Goal: Contribute content: Add original content to the website for others to see

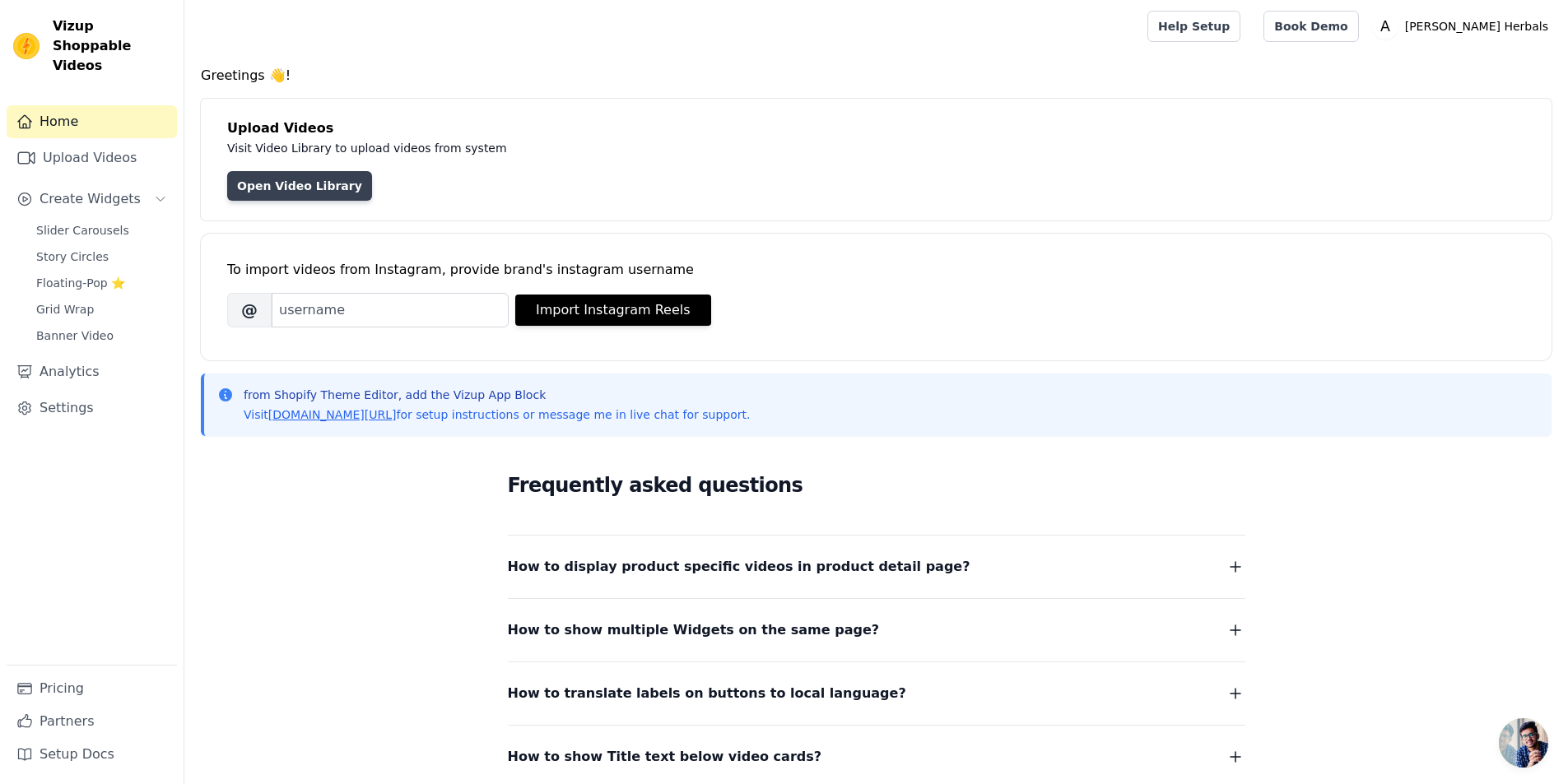
click at [302, 183] on link "Open Video Library" at bounding box center [299, 185] width 145 height 30
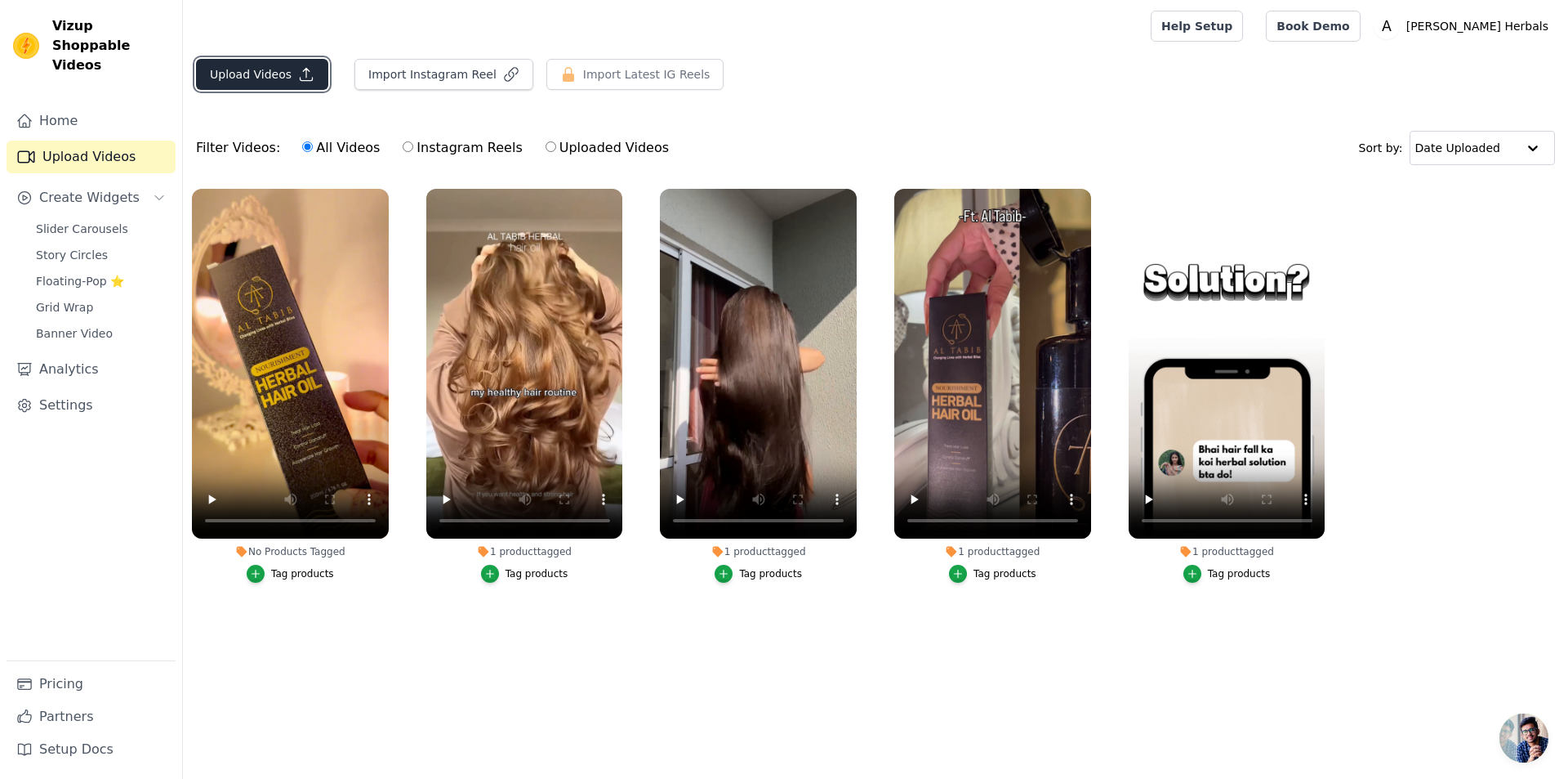
click at [245, 74] on button "Upload Videos" at bounding box center [262, 74] width 132 height 31
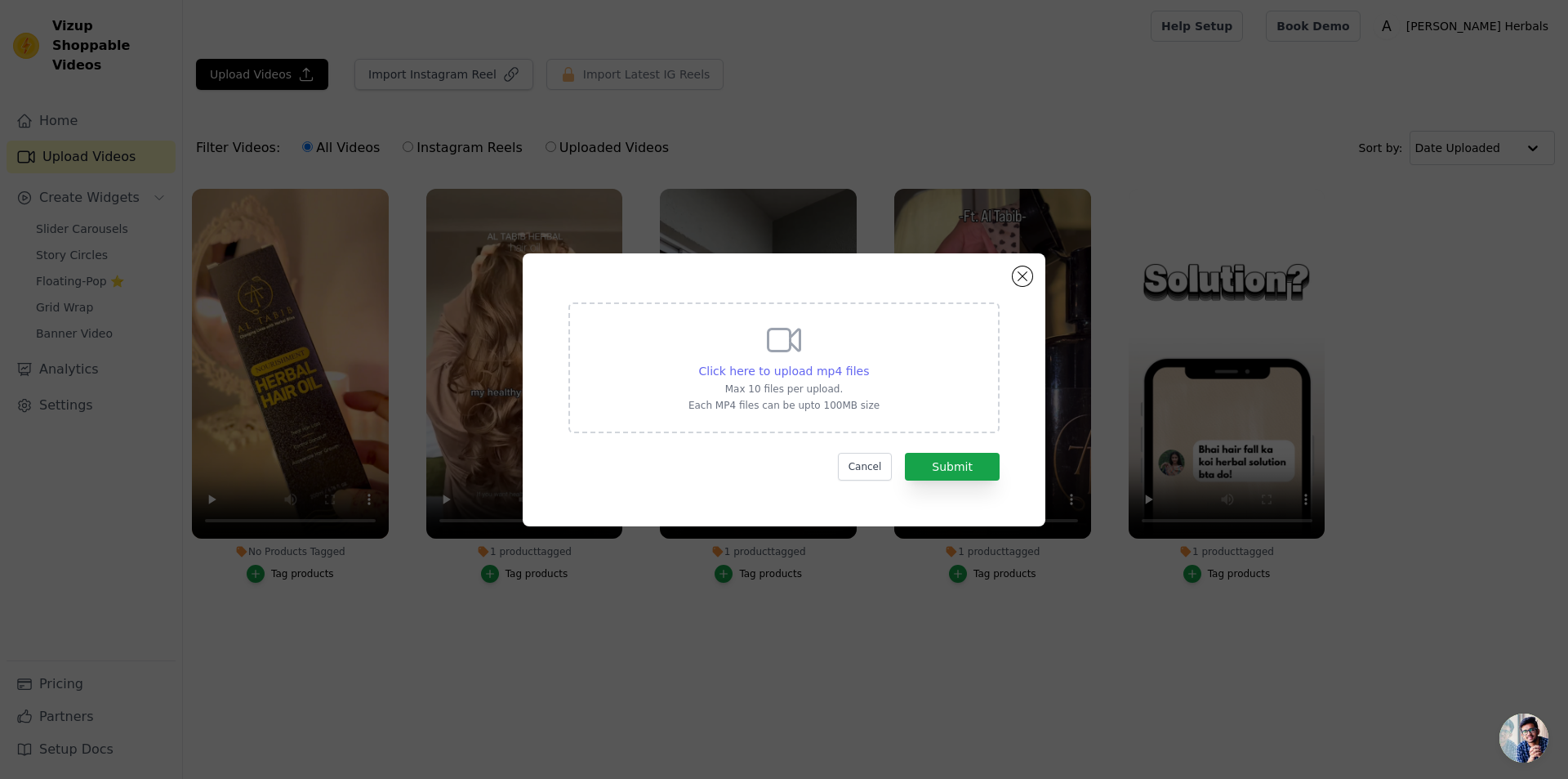
click at [791, 369] on span "Click here to upload mp4 files" at bounding box center [784, 371] width 171 height 13
click at [868, 363] on input "Click here to upload mp4 files Max 10 files per upload. Each MP4 files can be u…" at bounding box center [868, 362] width 1 height 1
click at [794, 387] on p "Max 10 files per upload." at bounding box center [784, 390] width 191 height 13
click at [868, 363] on input "Click here to upload mp4 files Max 10 files per upload. Each MP4 files can be u…" at bounding box center [868, 362] width 1 height 1
type input "C:\fakepath\0924 (2).mp4"
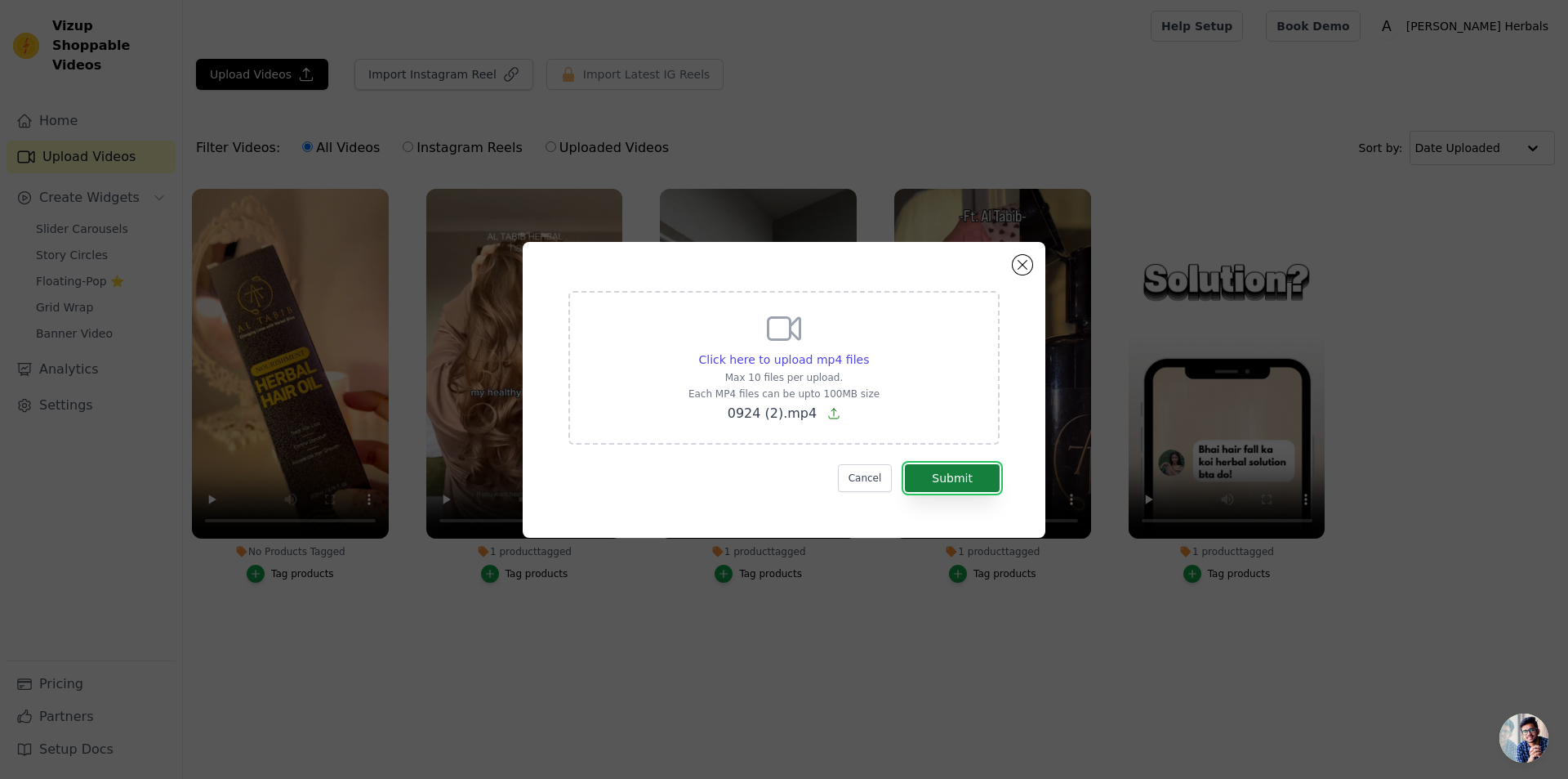
click at [939, 483] on button "Submit" at bounding box center [952, 478] width 95 height 28
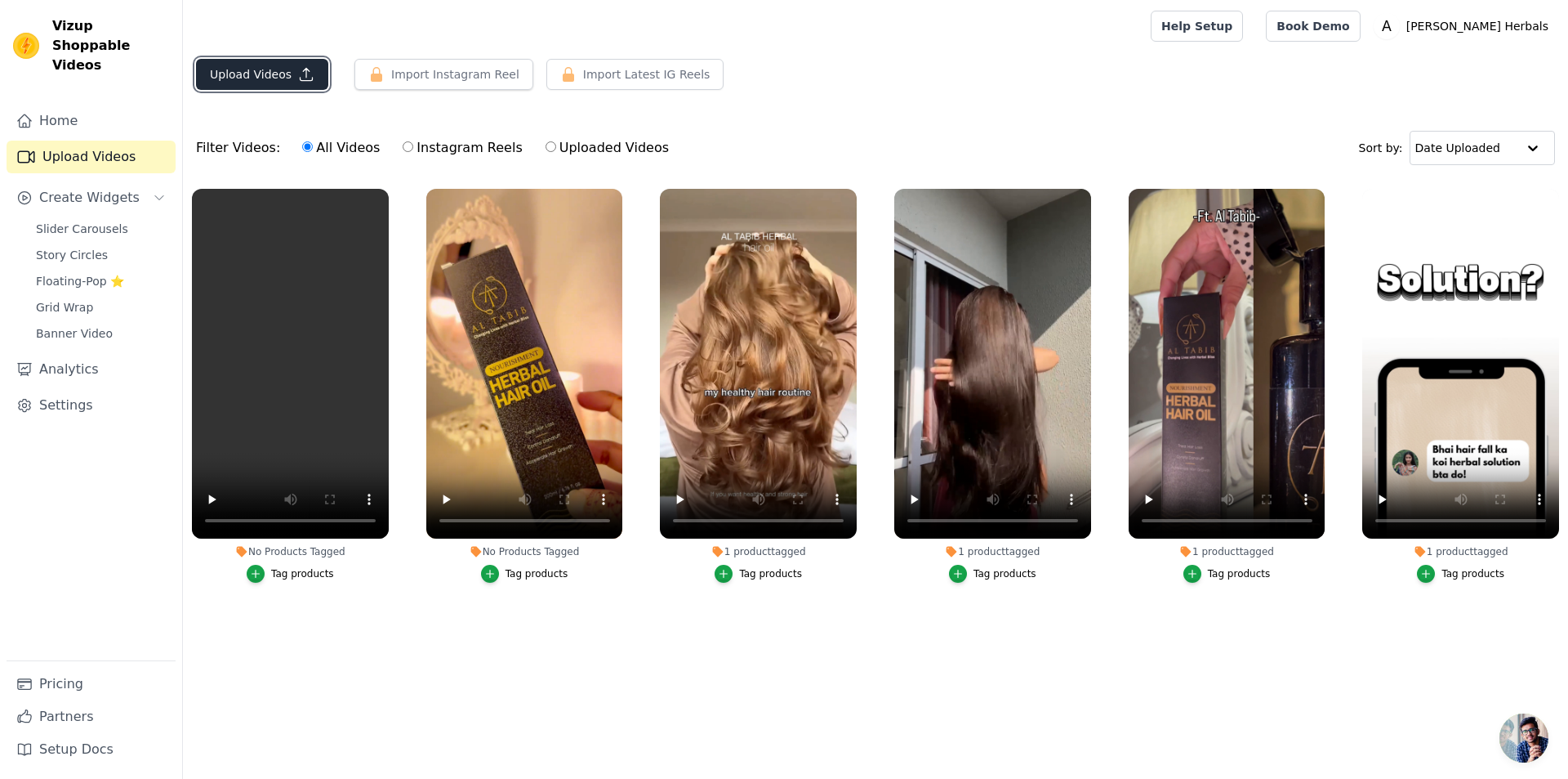
click at [283, 70] on button "Upload Videos" at bounding box center [262, 74] width 132 height 31
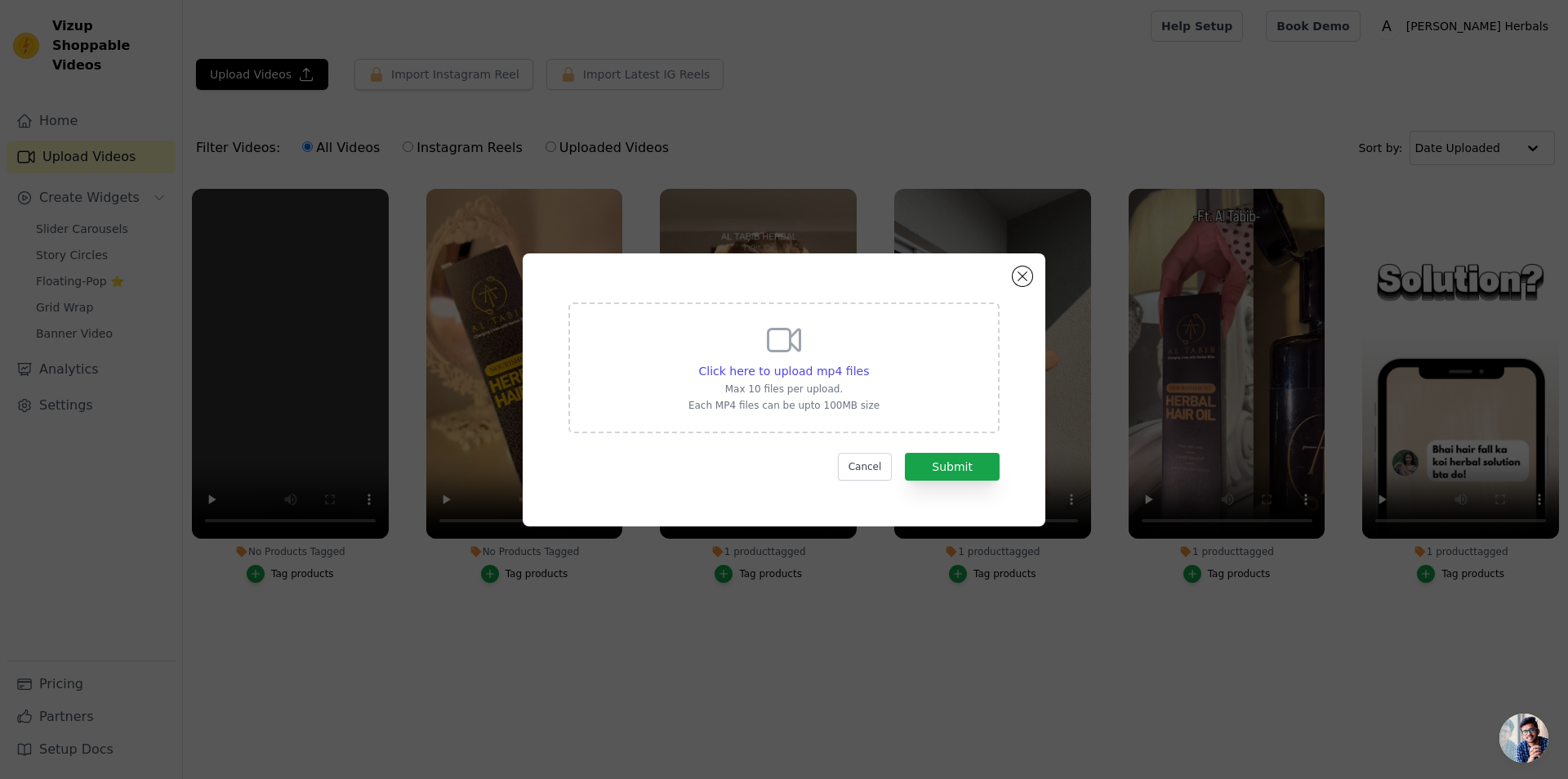
click at [681, 356] on div "Click here to upload mp4 files Max 10 files per upload. Each MP4 files can be u…" at bounding box center [784, 367] width 432 height 130
click at [868, 362] on input "Click here to upload mp4 files Max 10 files per upload. Each MP4 files can be u…" at bounding box center [868, 362] width 1 height 1
type input "C:\fakepath\0924 (3).mp4"
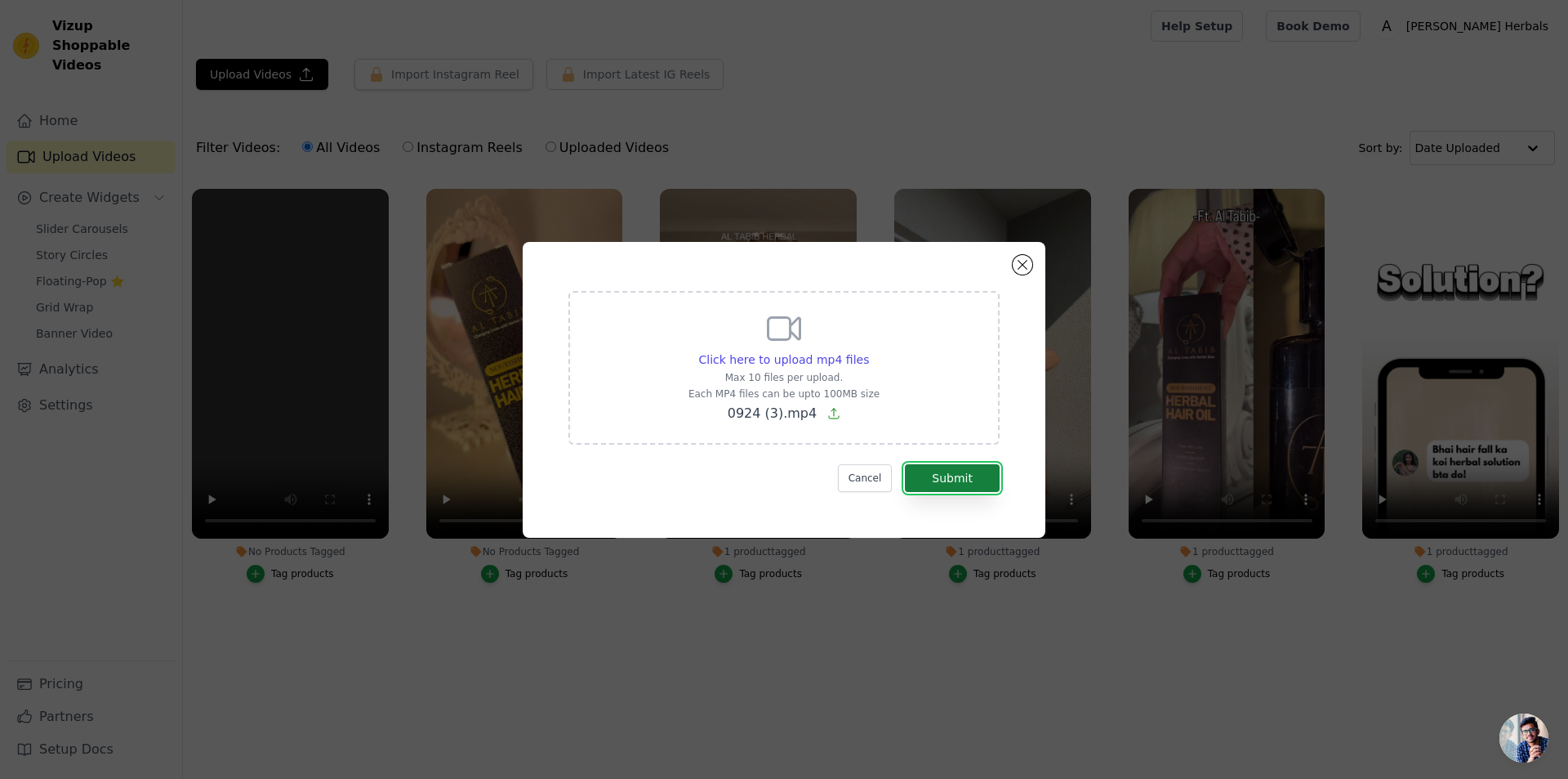
click at [936, 475] on button "Submit" at bounding box center [952, 478] width 95 height 28
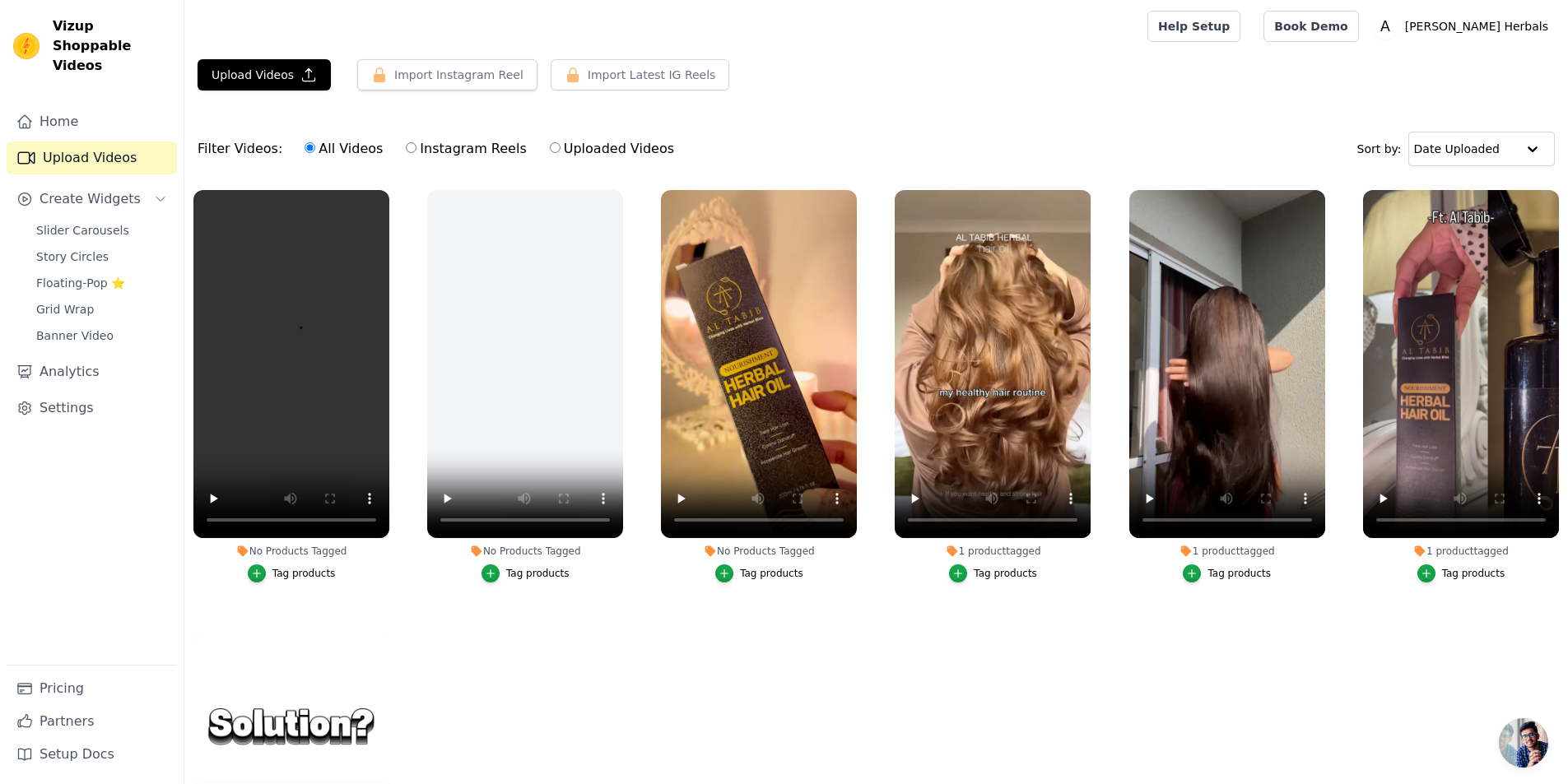
scroll to position [120, 0]
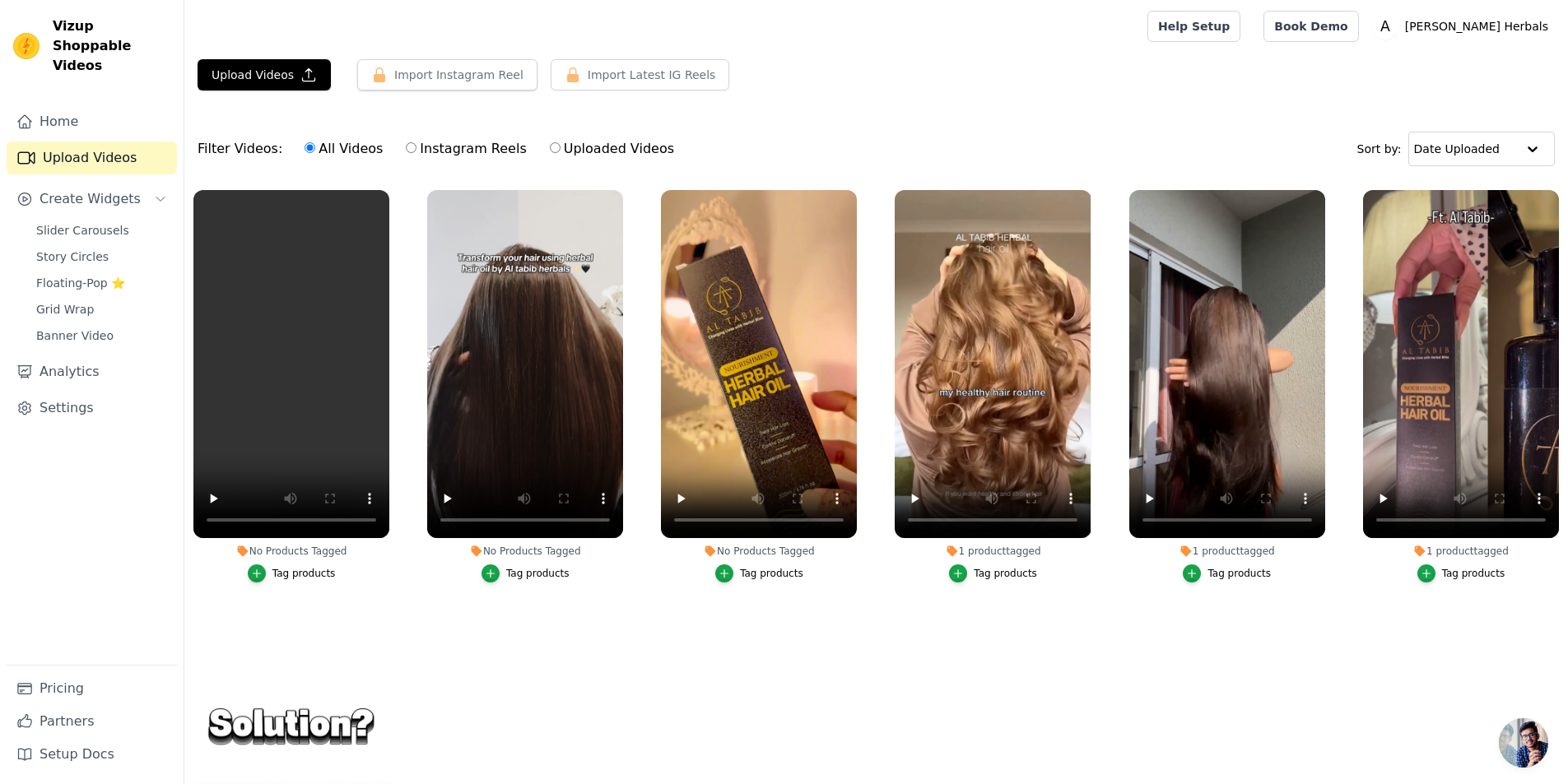
click at [285, 569] on div "Tag products" at bounding box center [304, 574] width 64 height 14
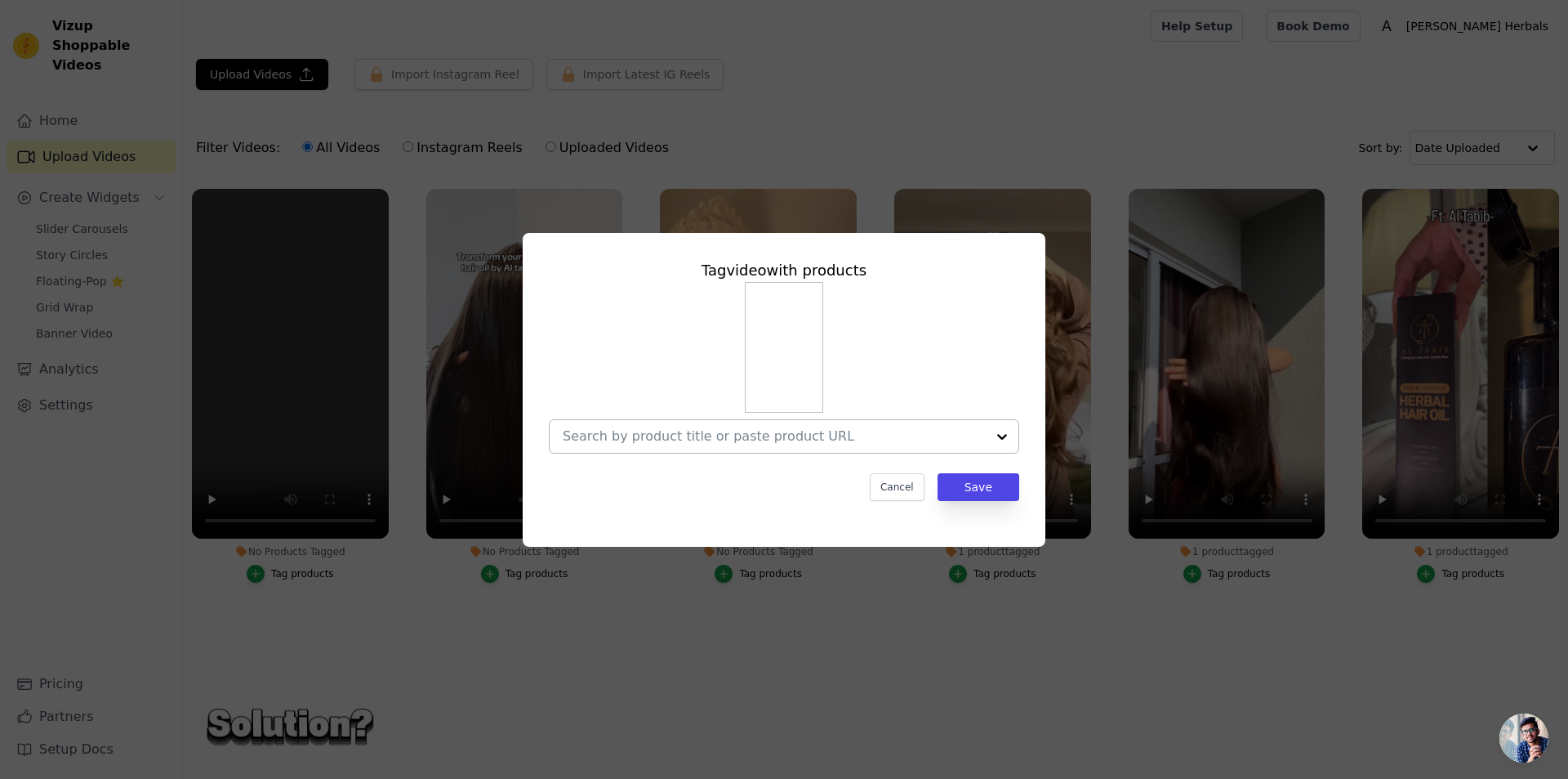
click at [702, 433] on input "No Products Tagged Tag video with products Cancel Save Tag products" at bounding box center [774, 436] width 423 height 15
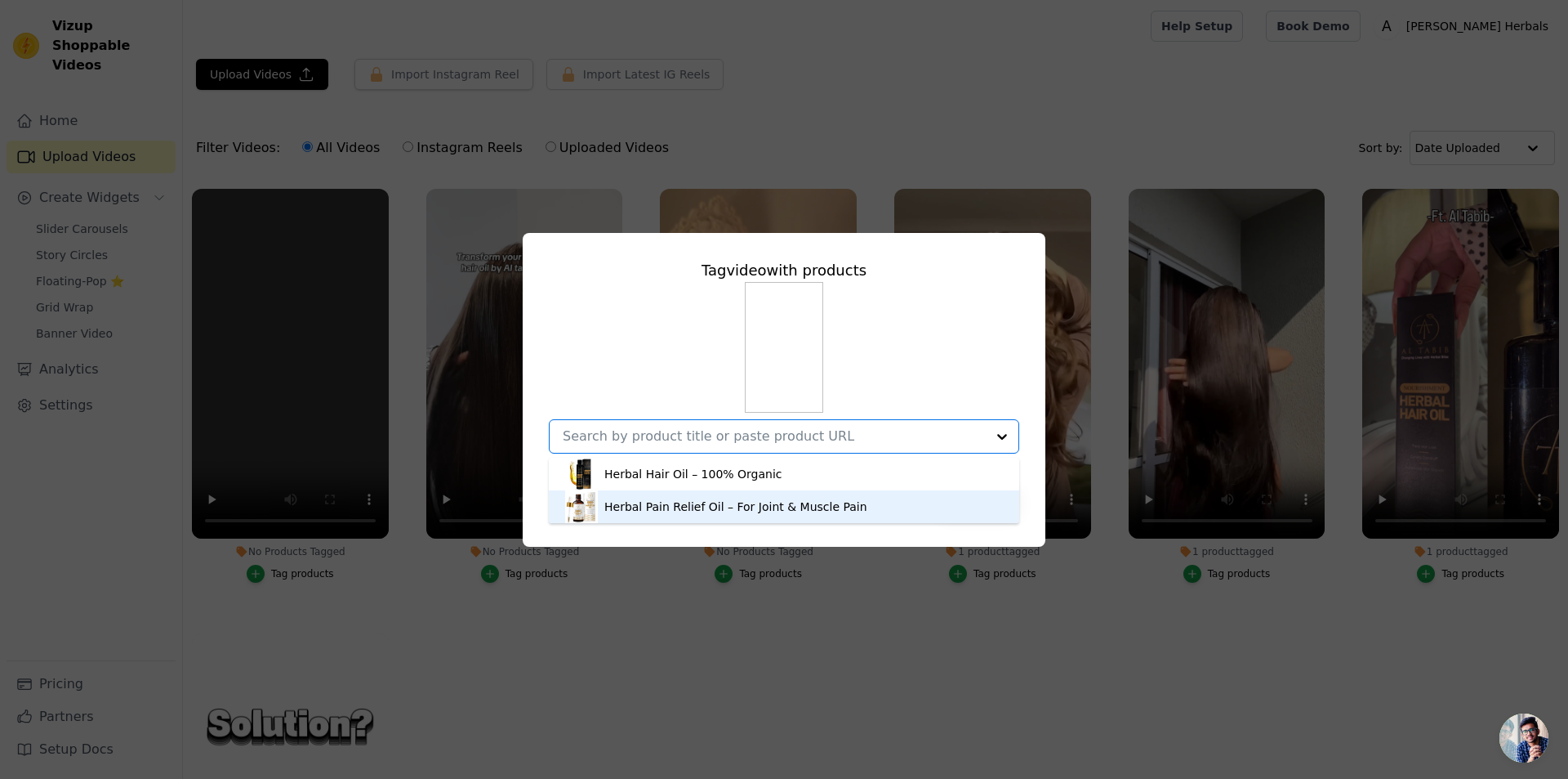
click at [712, 506] on div "Herbal Pain Relief Oil – For Joint & Muscle Pain" at bounding box center [736, 507] width 263 height 16
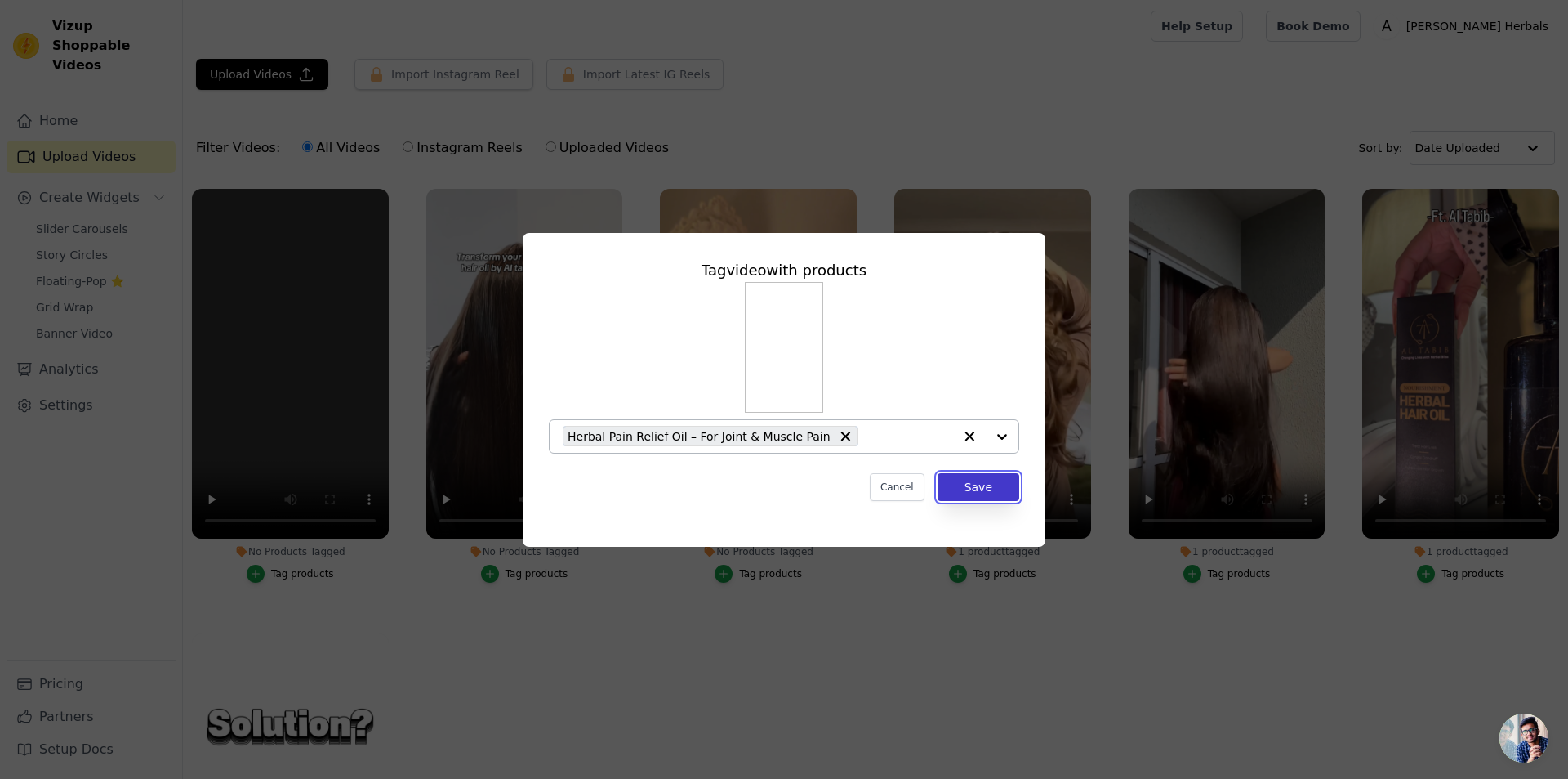
click at [965, 492] on button "Save" at bounding box center [978, 486] width 82 height 28
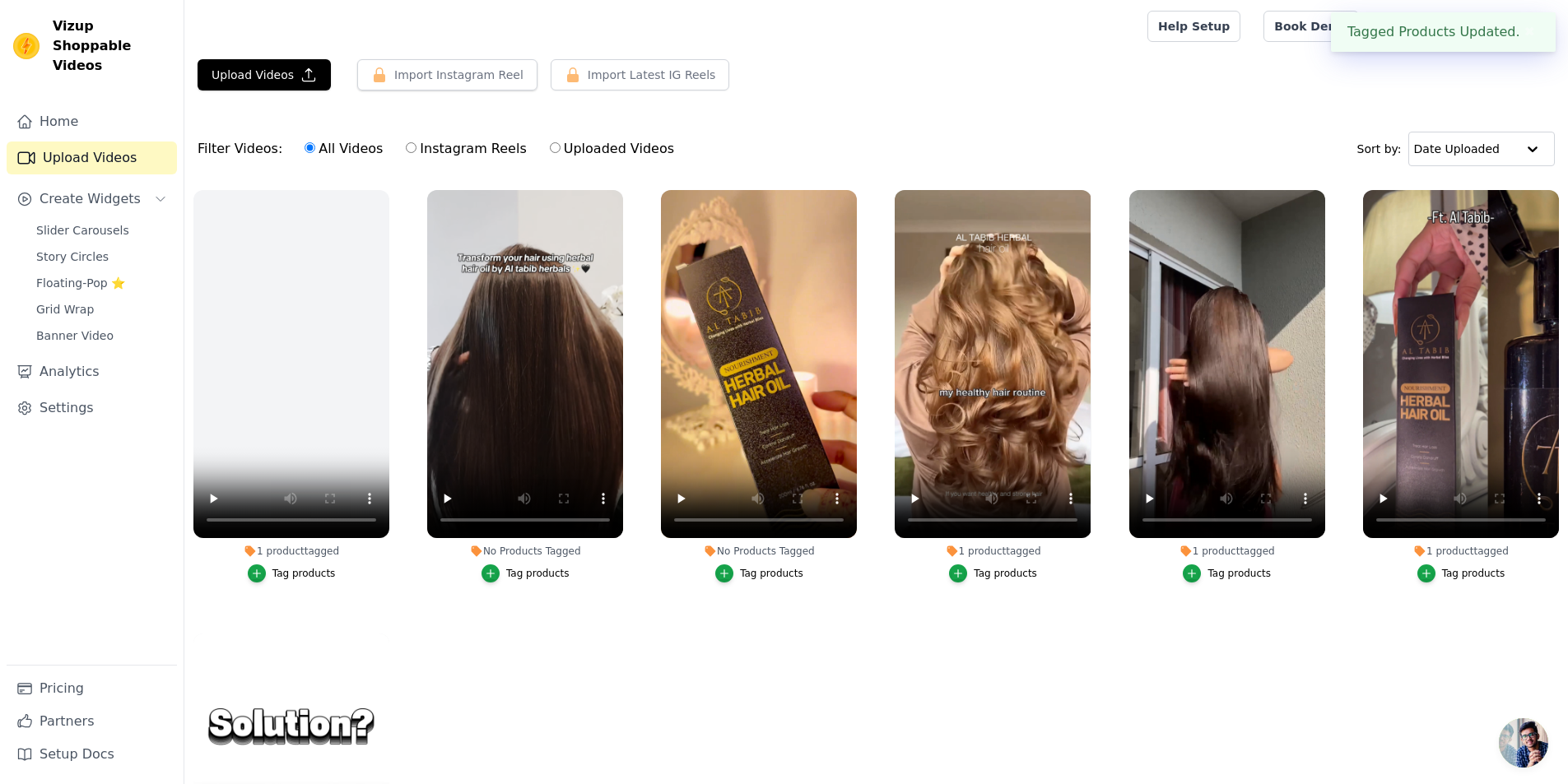
click at [533, 573] on div "Tag products" at bounding box center [538, 574] width 64 height 14
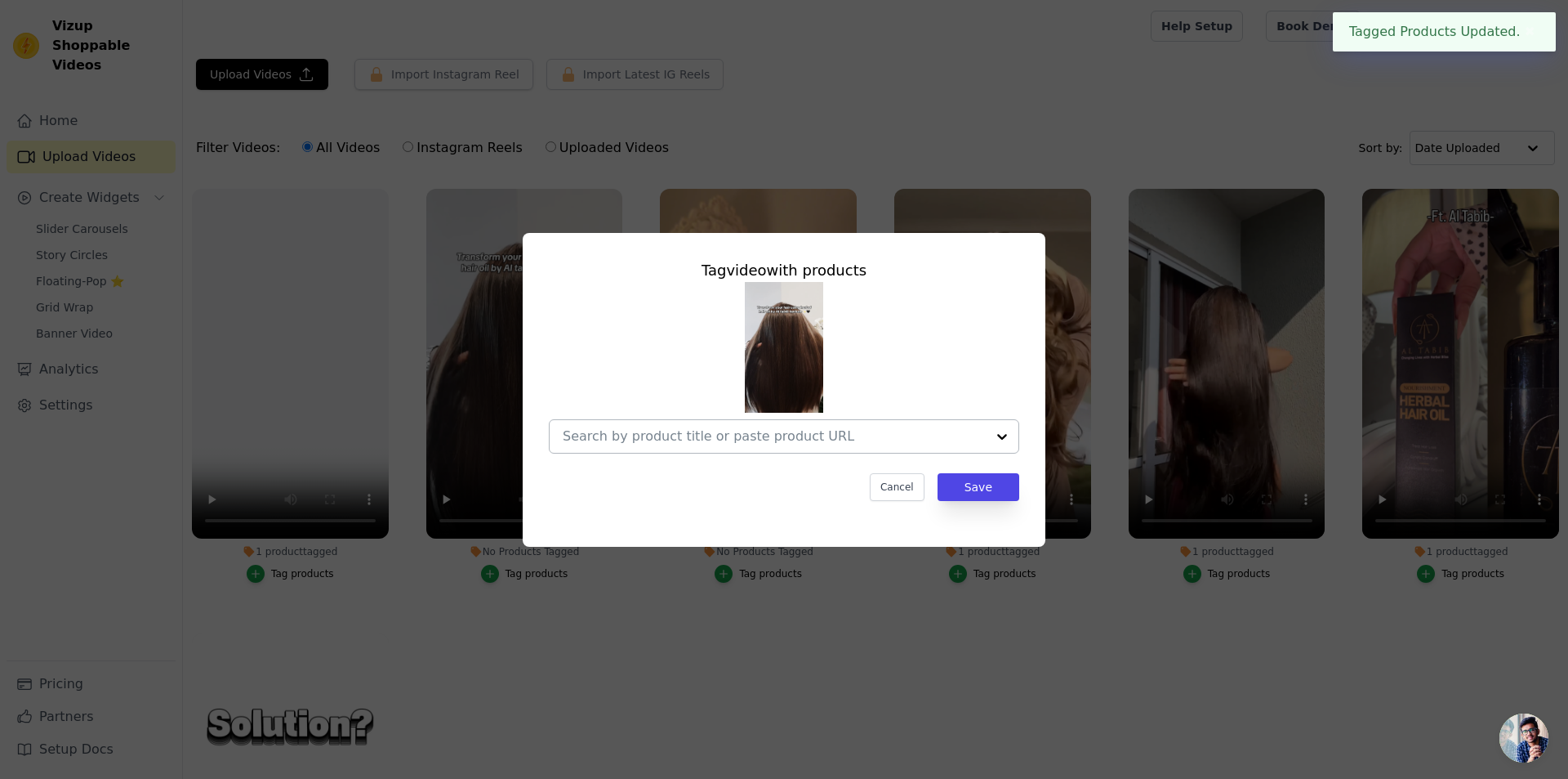
click at [723, 446] on div at bounding box center [774, 437] width 423 height 33
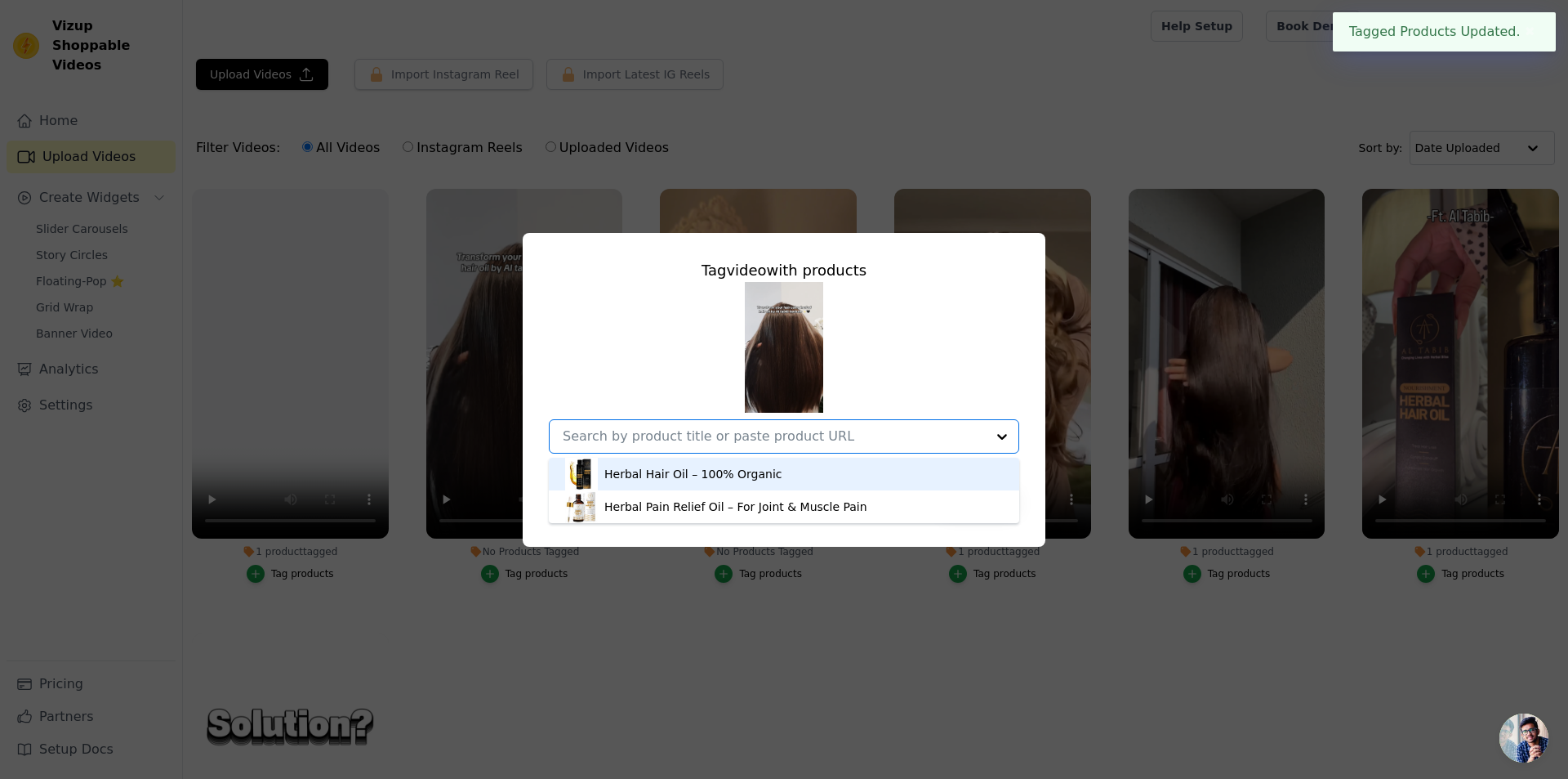
click at [725, 476] on div "Herbal Hair Oil – 100% Organic" at bounding box center [693, 474] width 178 height 16
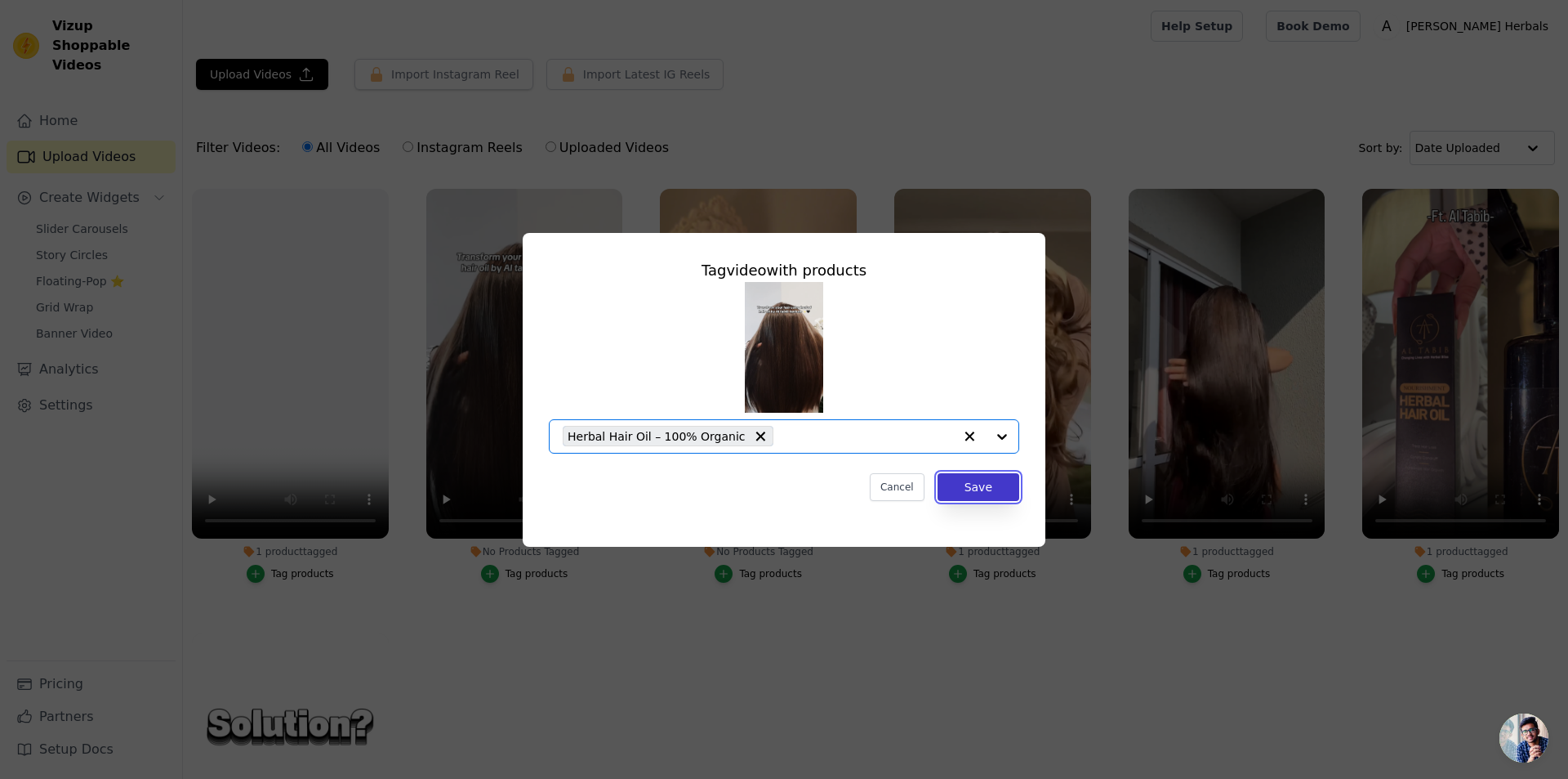
click at [1012, 494] on button "Save" at bounding box center [978, 486] width 82 height 28
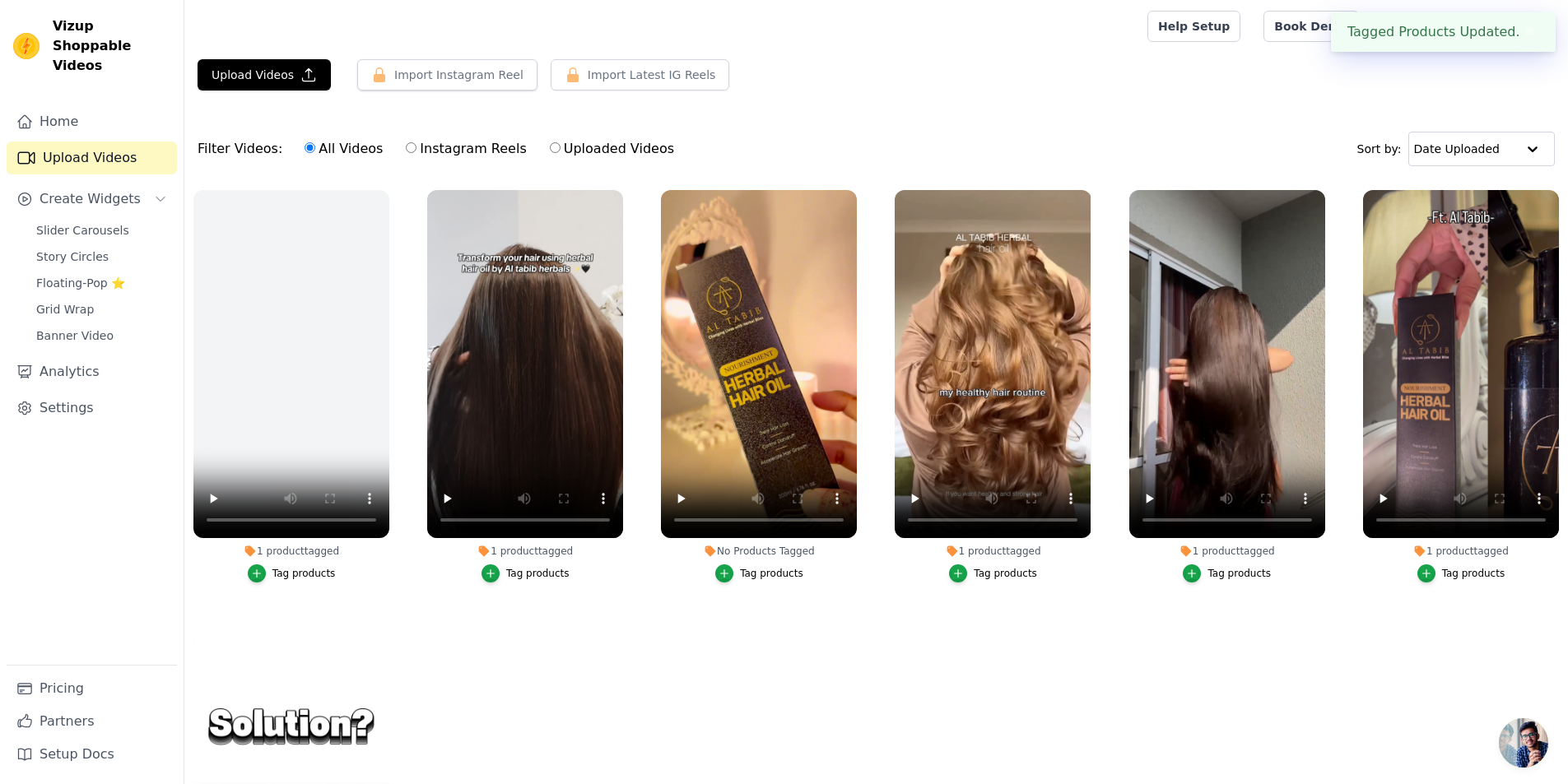
click at [769, 574] on div "Tag products" at bounding box center [772, 574] width 64 height 14
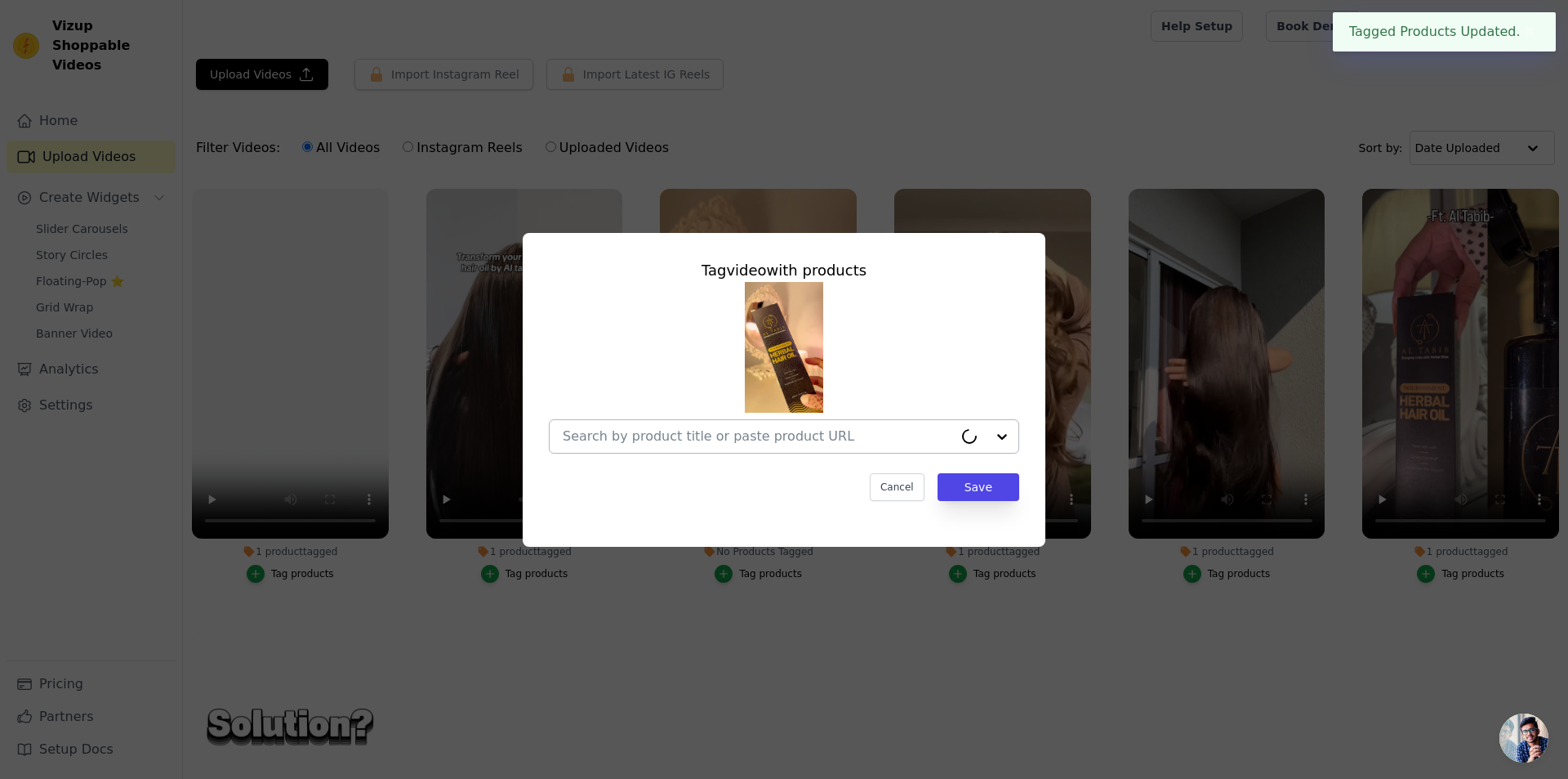
click at [772, 442] on input "No Products Tagged Tag video with products Cancel Save Tag products" at bounding box center [758, 436] width 390 height 15
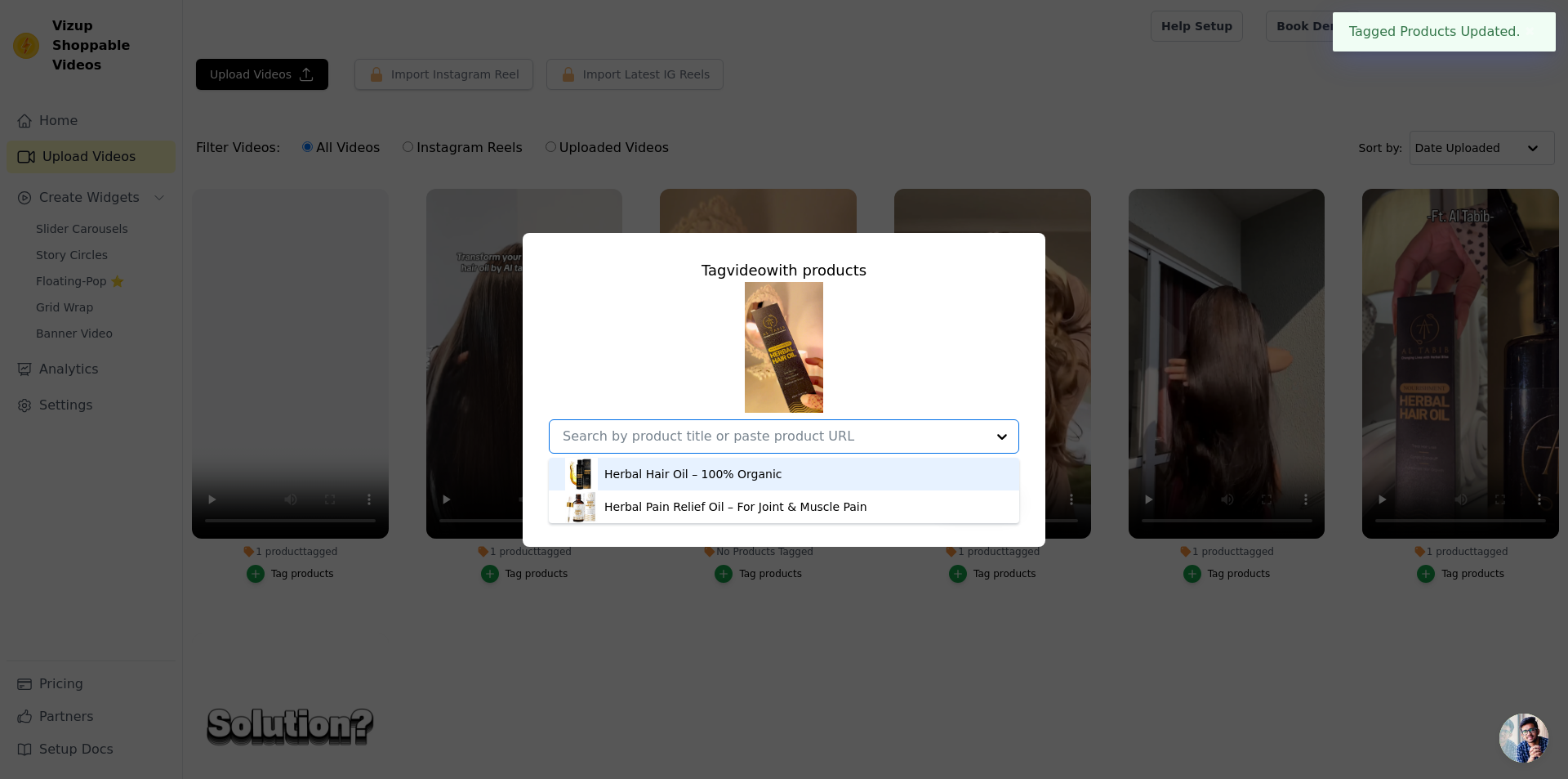
click at [730, 477] on div "Herbal Hair Oil – 100% Organic" at bounding box center [693, 474] width 178 height 16
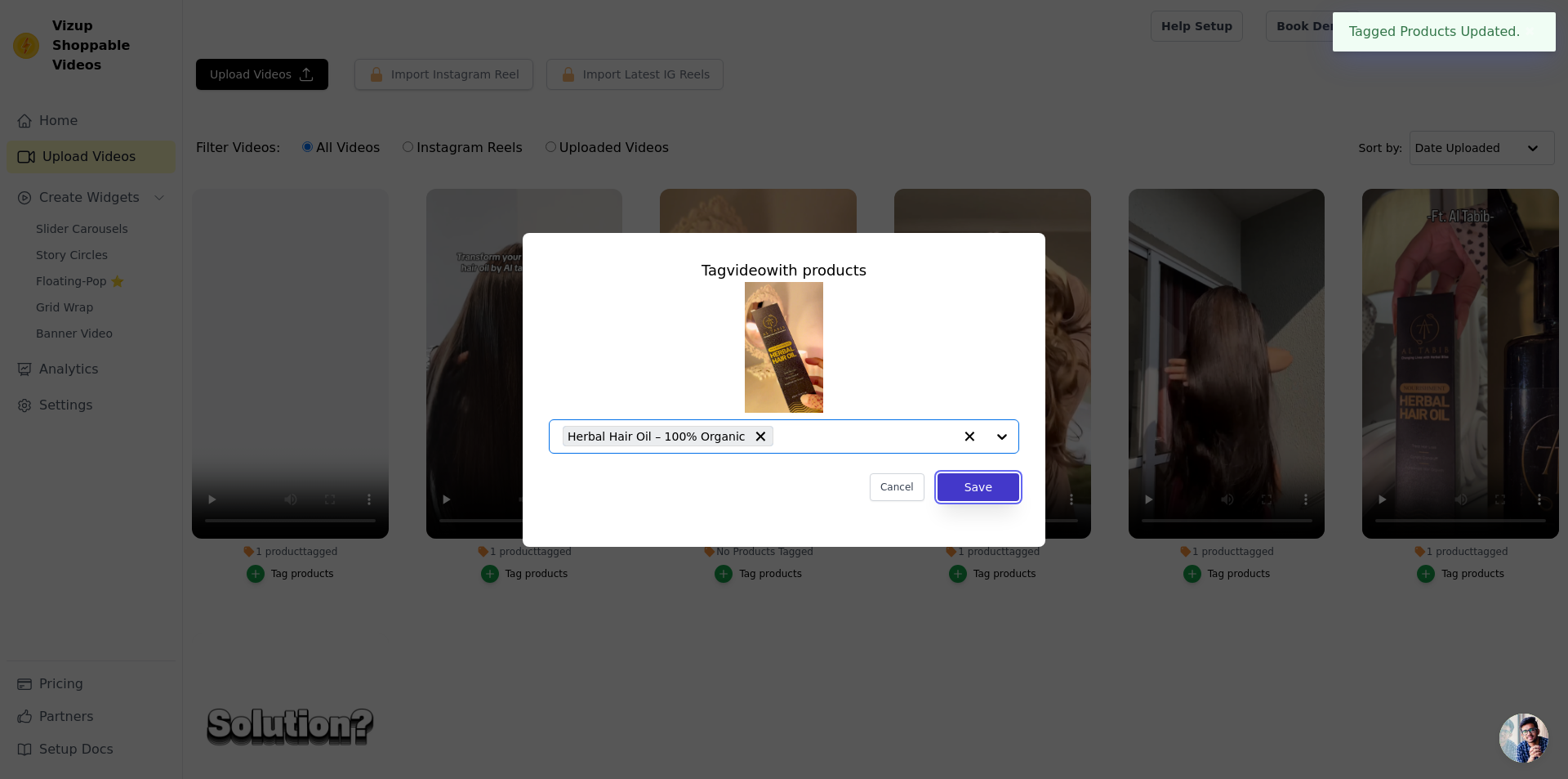
click at [987, 488] on button "Save" at bounding box center [978, 486] width 82 height 28
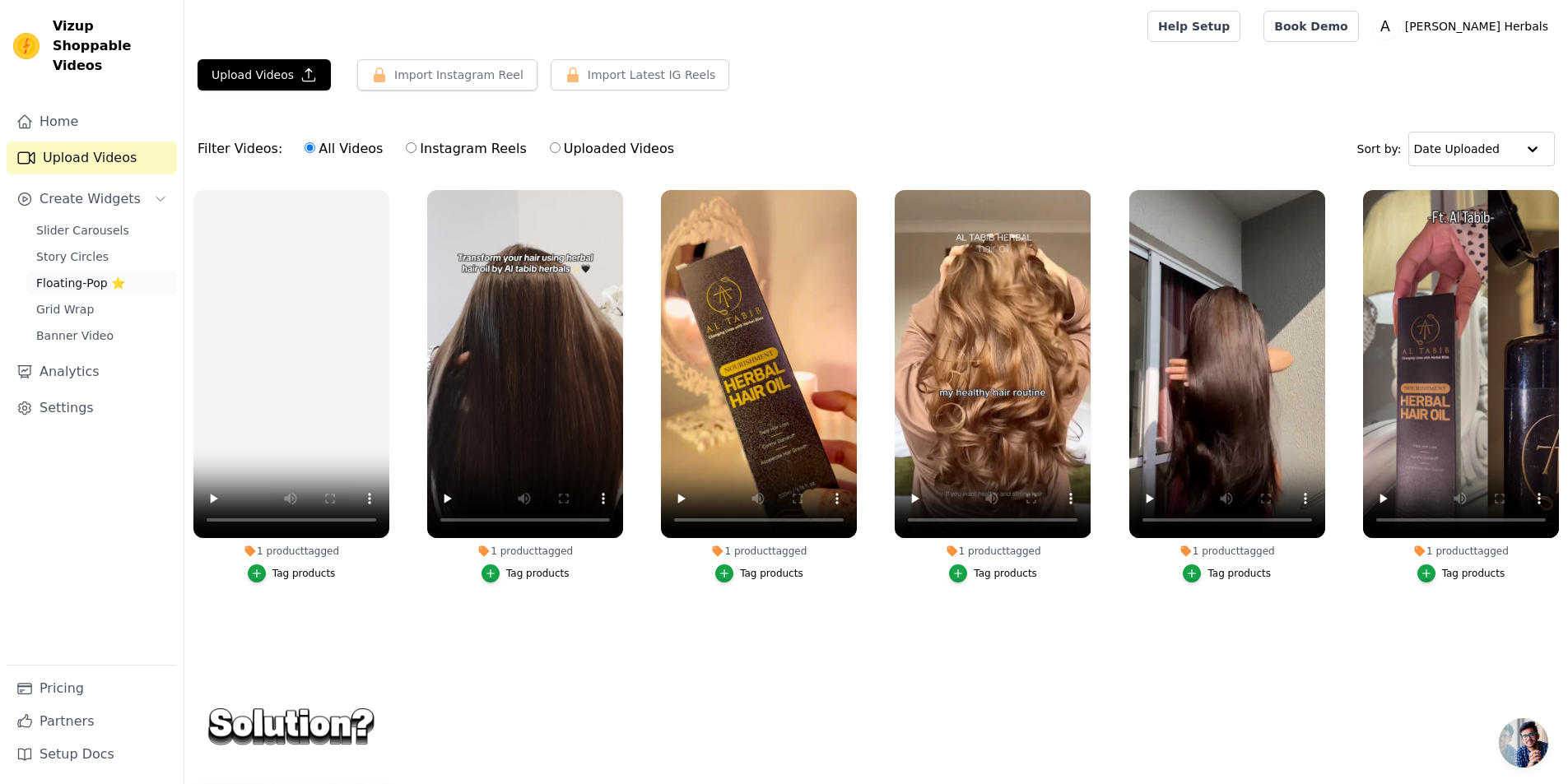
click at [113, 275] on span "Floating-Pop ⭐" at bounding box center [80, 283] width 89 height 16
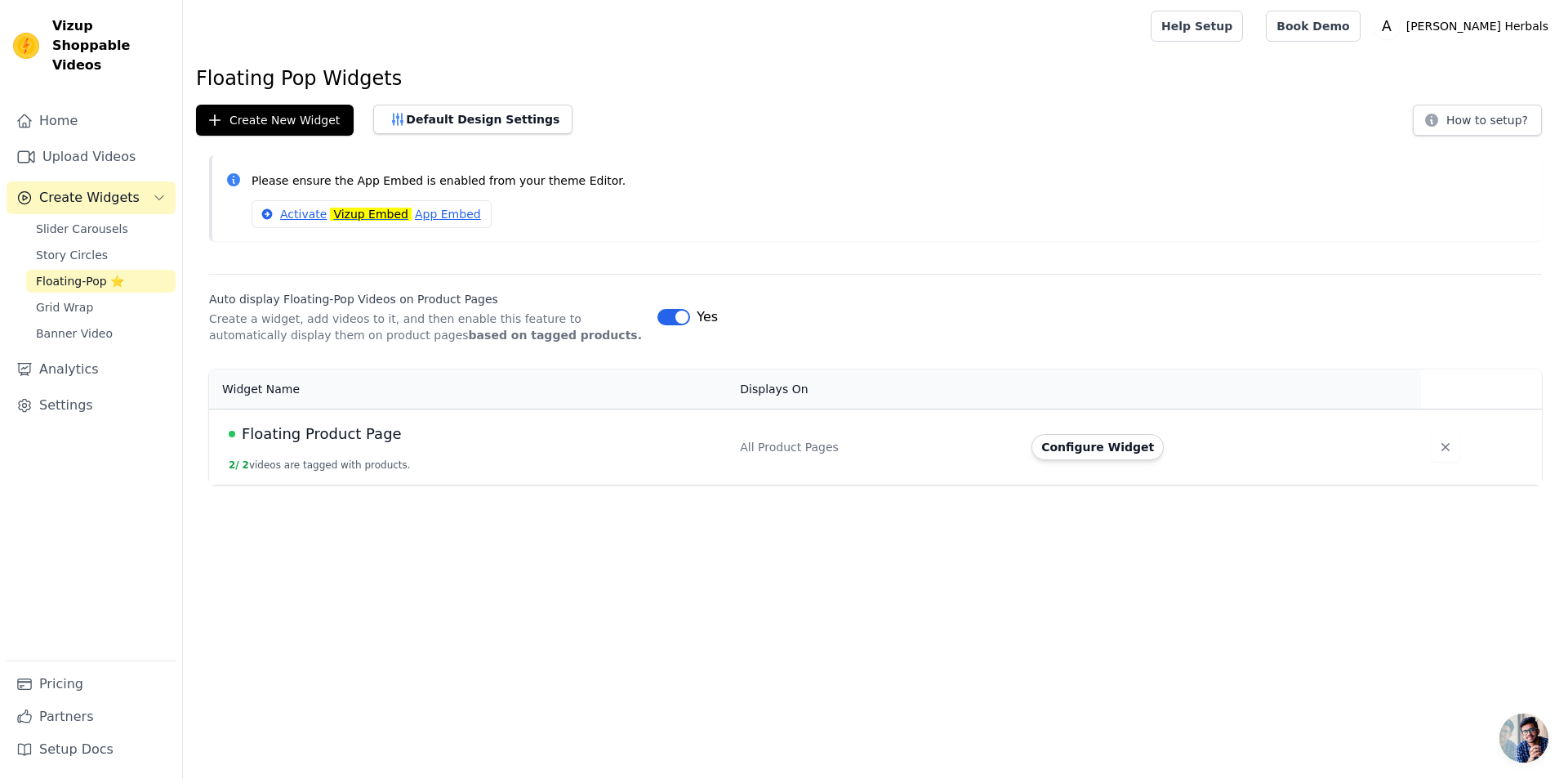
click at [104, 188] on span "Create Widgets" at bounding box center [89, 198] width 101 height 19
click at [105, 141] on link "Upload Videos" at bounding box center [91, 157] width 169 height 33
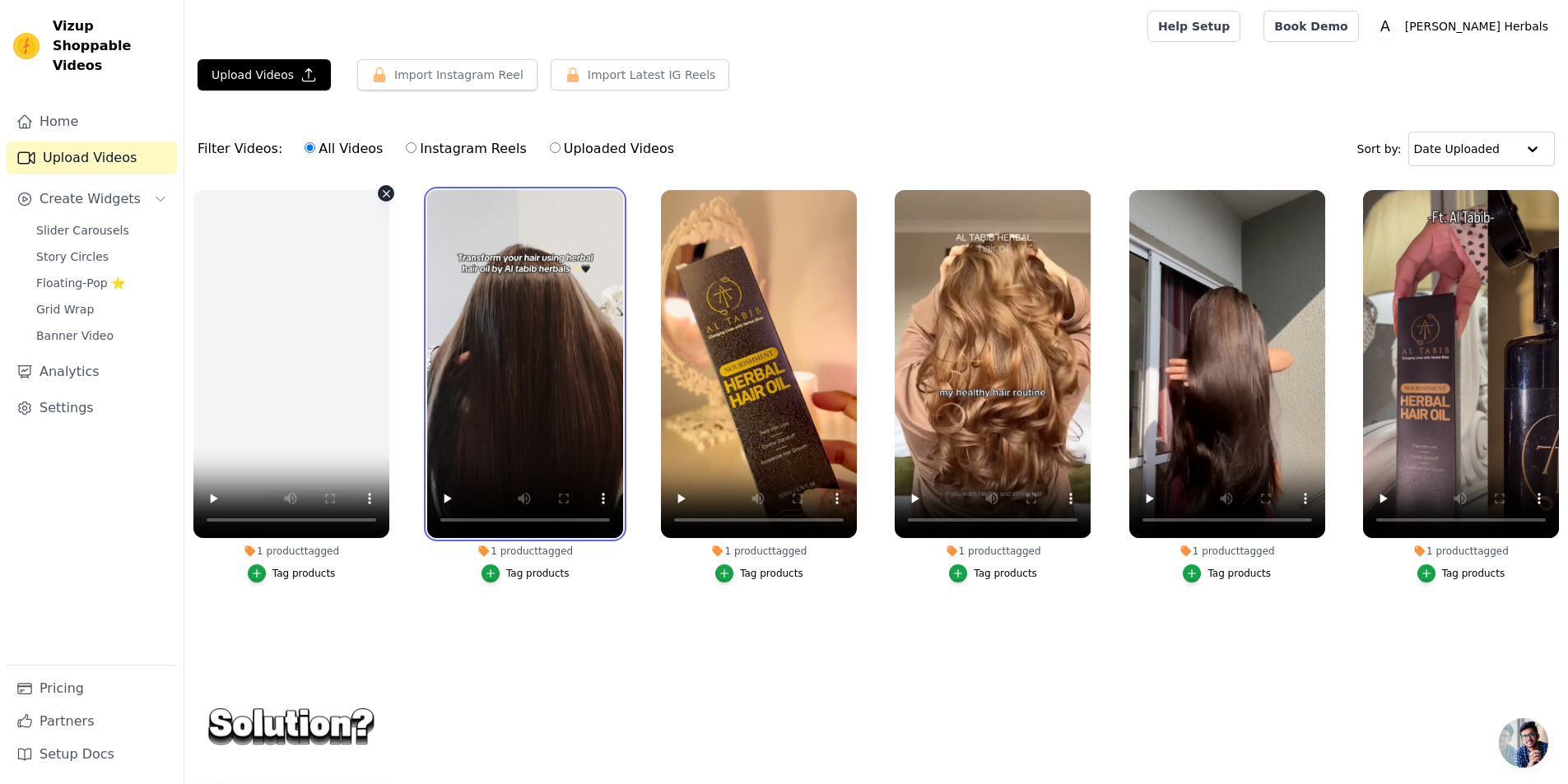
drag, startPoint x: 542, startPoint y: 386, endPoint x: 305, endPoint y: 386, distance: 237.0
click at [305, 386] on ul "1 product tagged Tag products 1 product tagged Tag products 1 product tagged Ta…" at bounding box center [876, 546] width 1383 height 731
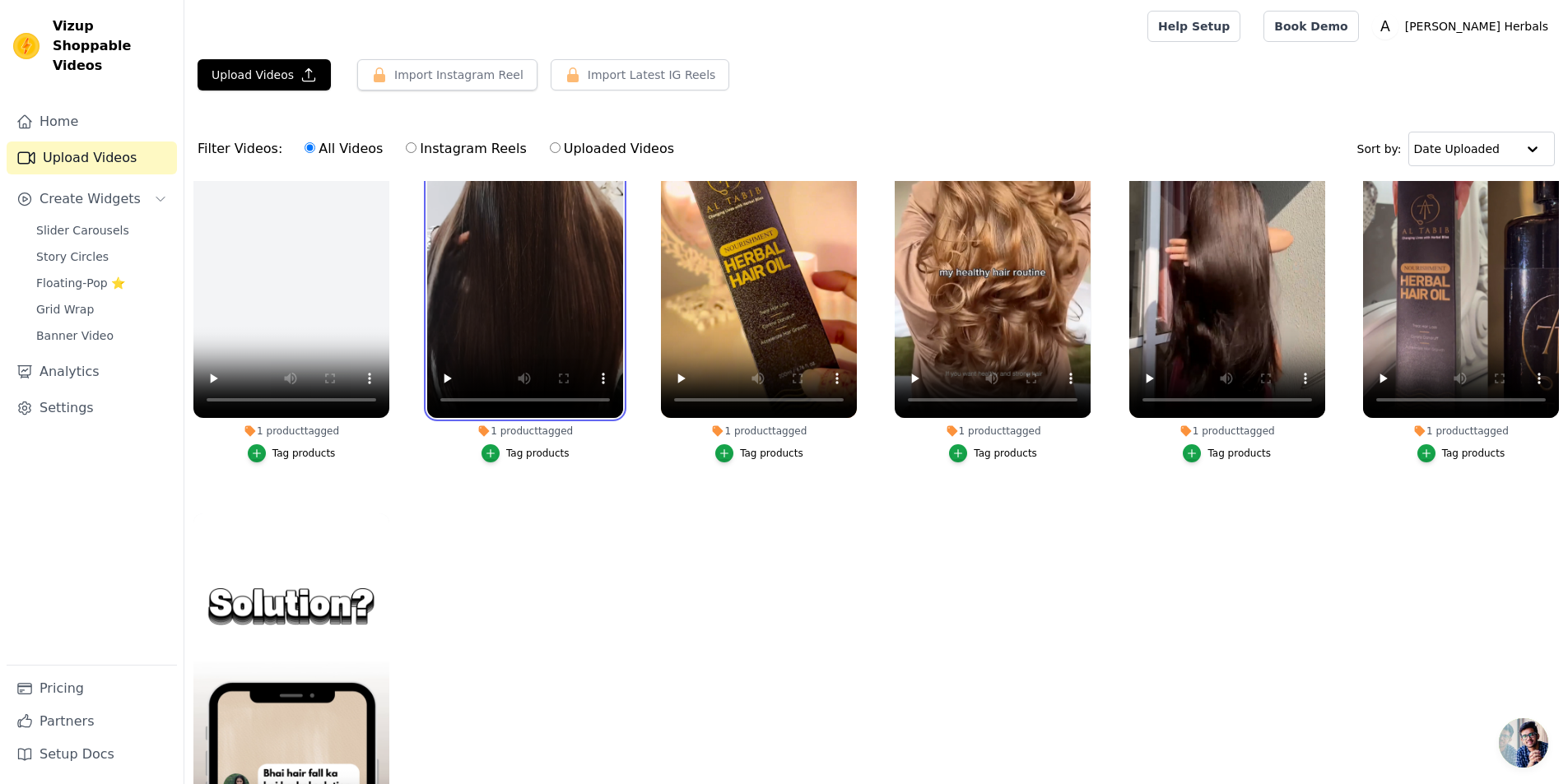
scroll to position [159, 0]
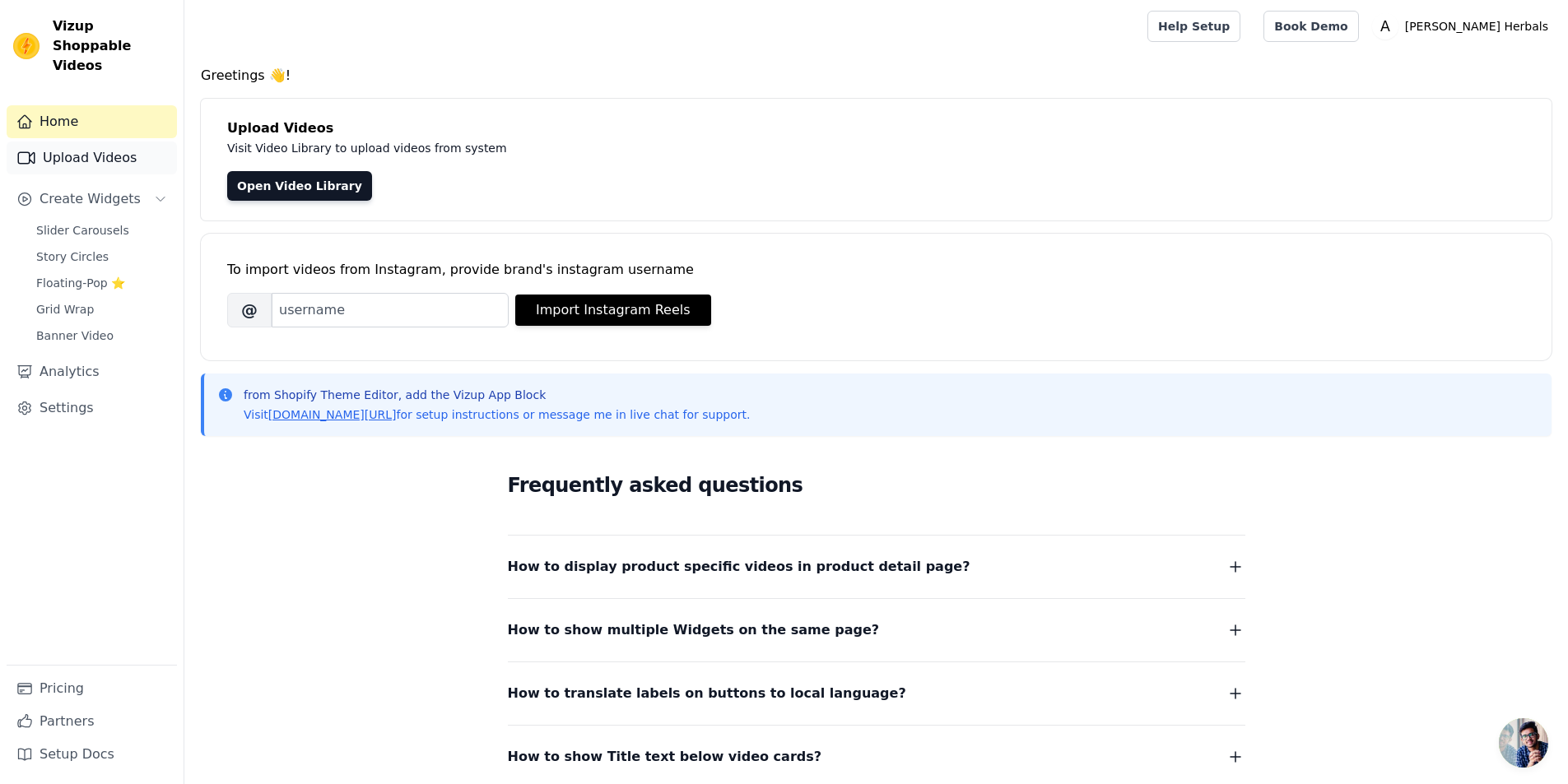
click at [107, 150] on link "Upload Videos" at bounding box center [92, 158] width 170 height 33
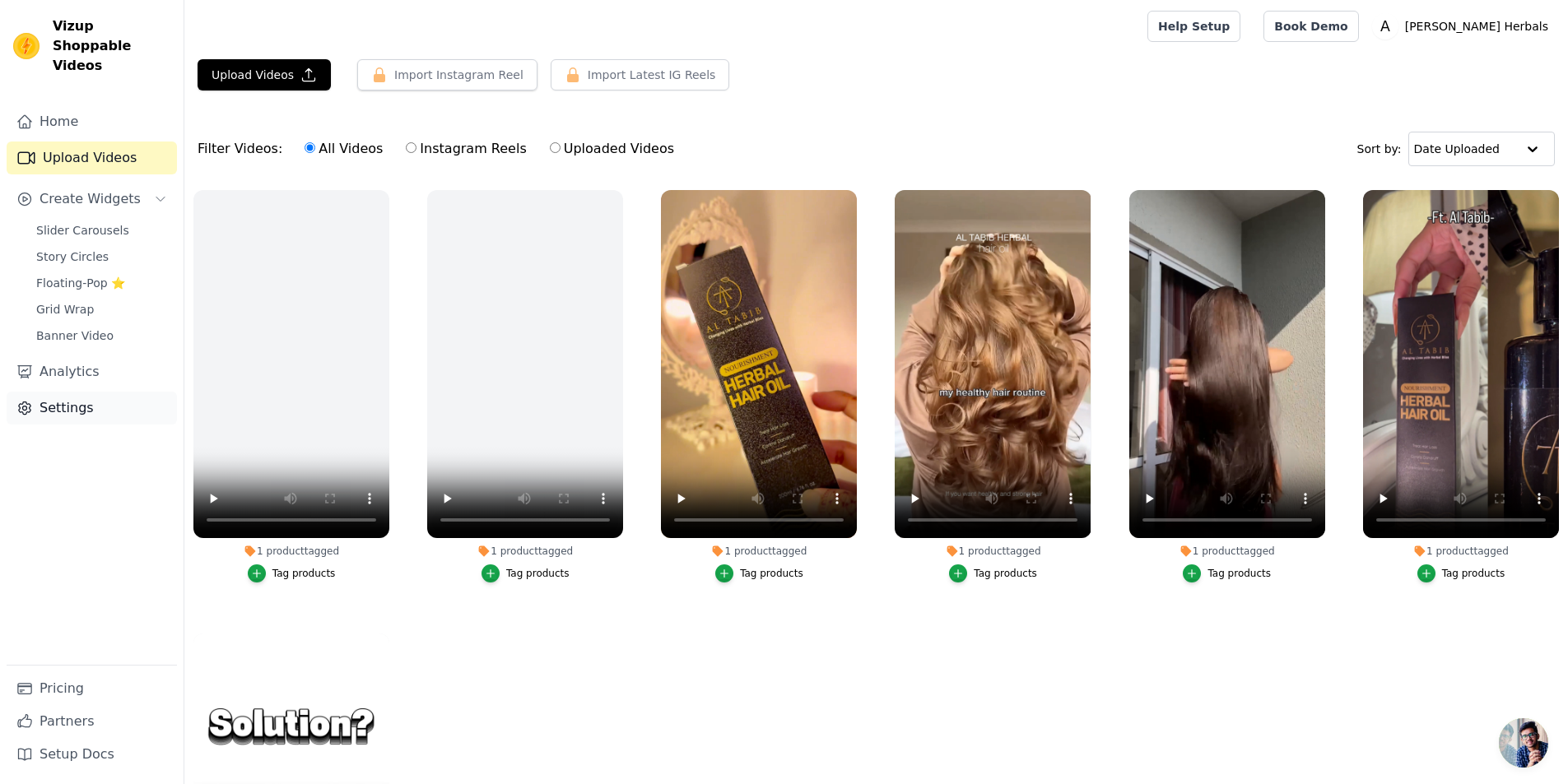
click at [74, 393] on link "Settings" at bounding box center [92, 407] width 170 height 33
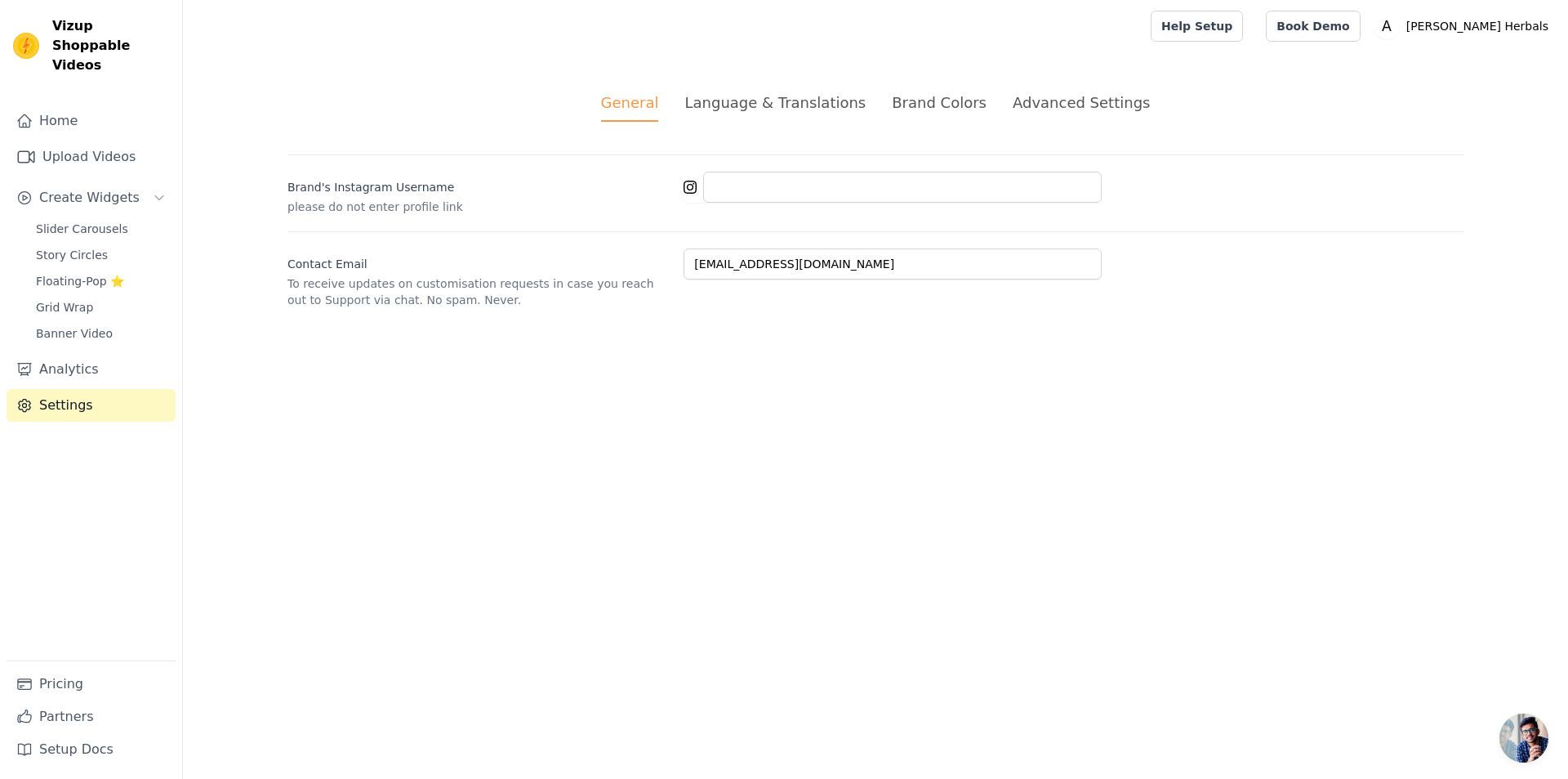
click at [1036, 113] on div "Advanced Settings" at bounding box center [1081, 102] width 137 height 22
